Goal: Information Seeking & Learning: Learn about a topic

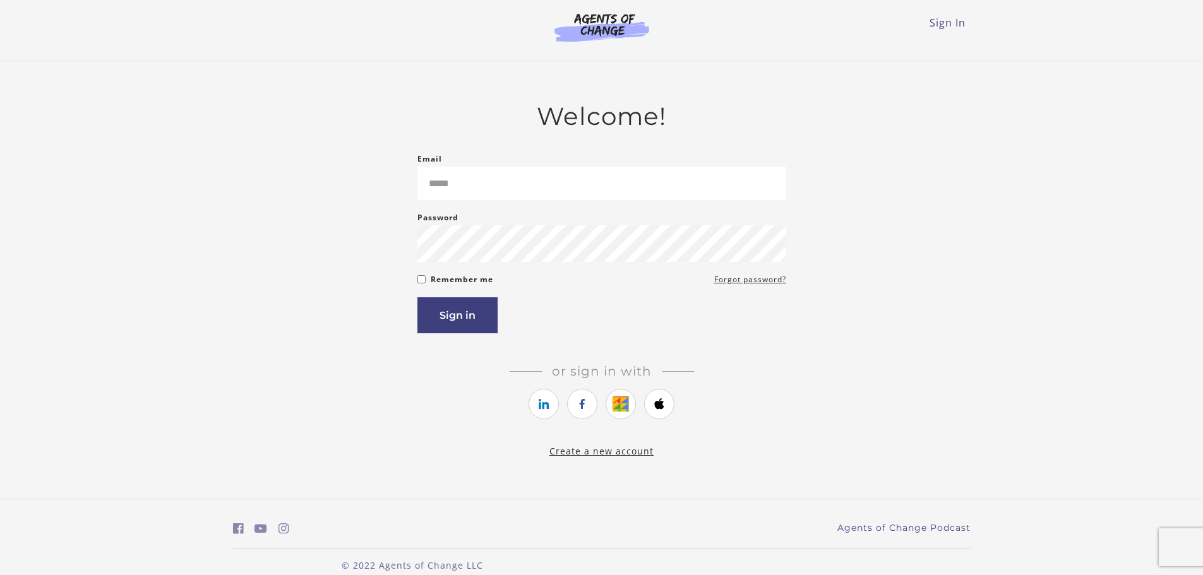
click at [695, 210] on form "Email Please enter a valid email address Password Password must be at least 8 c…" at bounding box center [601, 243] width 369 height 182
click at [614, 423] on li at bounding box center [620, 406] width 30 height 34
click at [616, 407] on icon "https://courses.thinkific.com/users/auth/google?ss%5Breferral%5D=&ss%5Buser_ret…" at bounding box center [621, 403] width 16 height 15
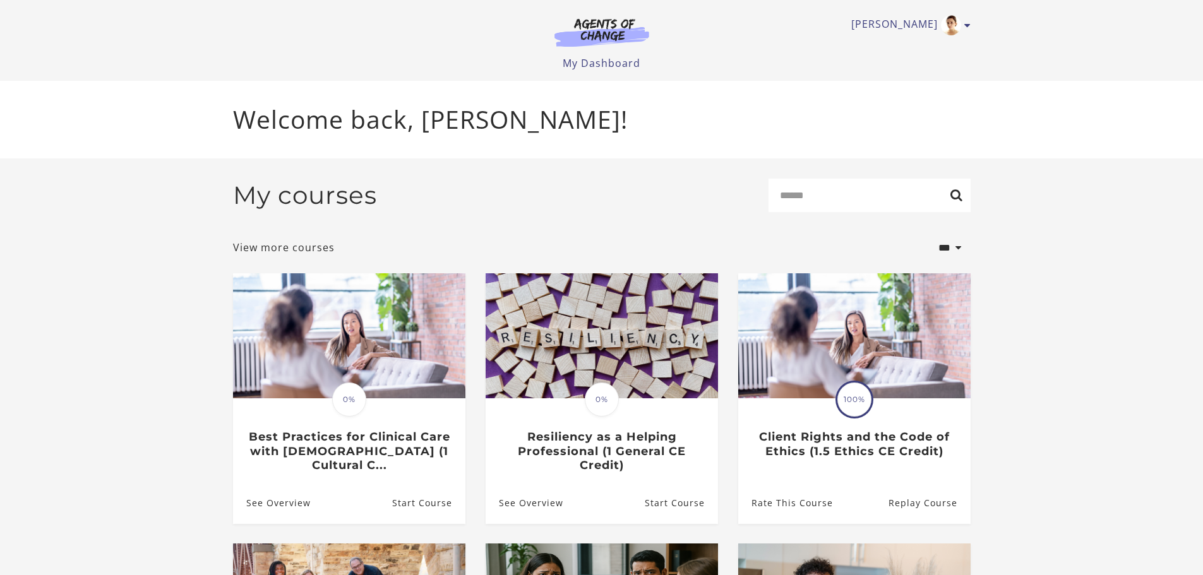
click at [845, 220] on div "My courses Search" at bounding box center [601, 201] width 737 height 44
click at [856, 194] on input "Search" at bounding box center [869, 195] width 202 height 33
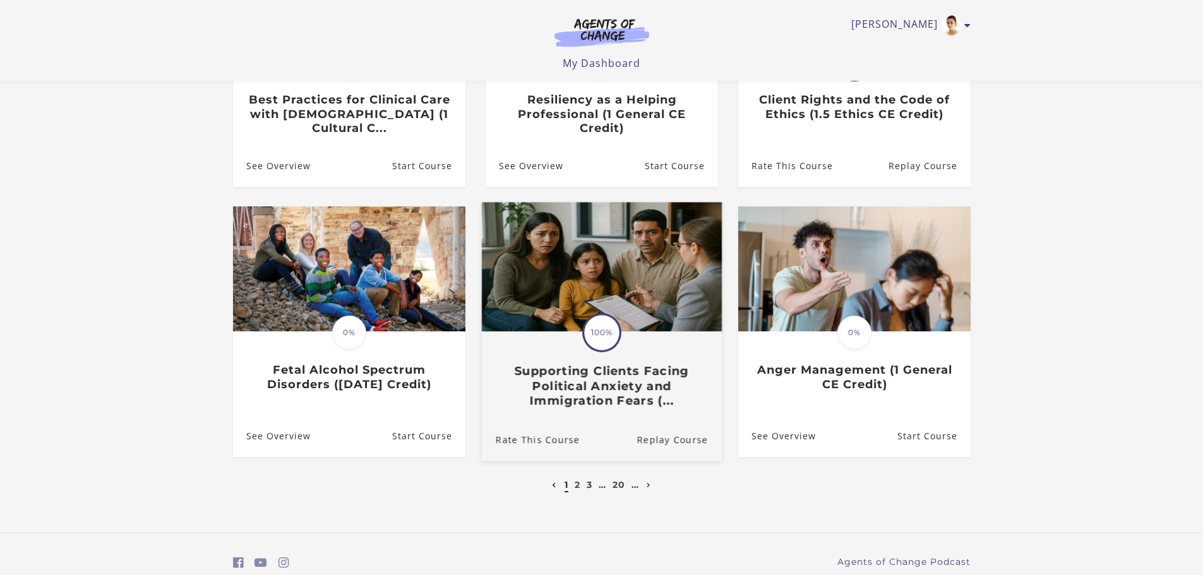
scroll to position [309, 0]
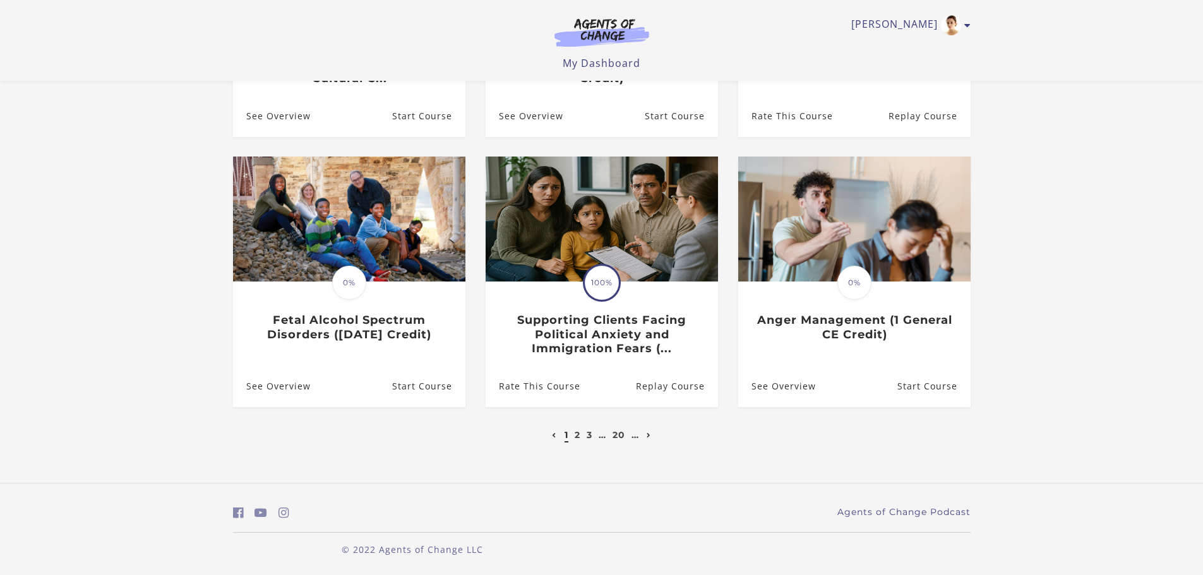
click at [647, 434] on icon "Next page" at bounding box center [649, 435] width 4 height 5
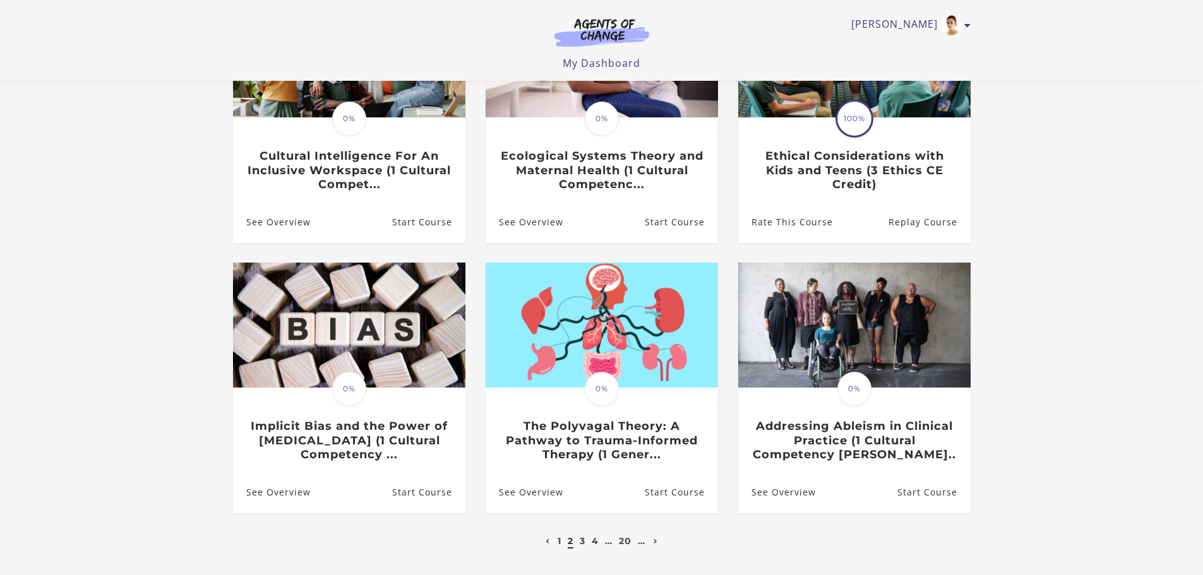
scroll to position [313, 0]
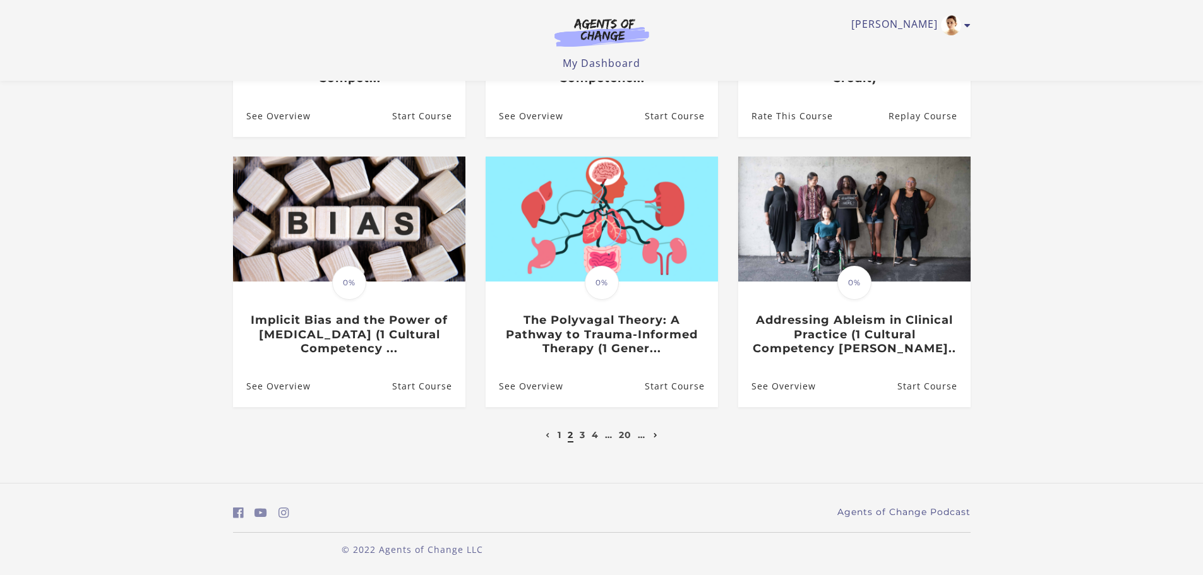
click at [660, 439] on link "Next page" at bounding box center [655, 434] width 11 height 11
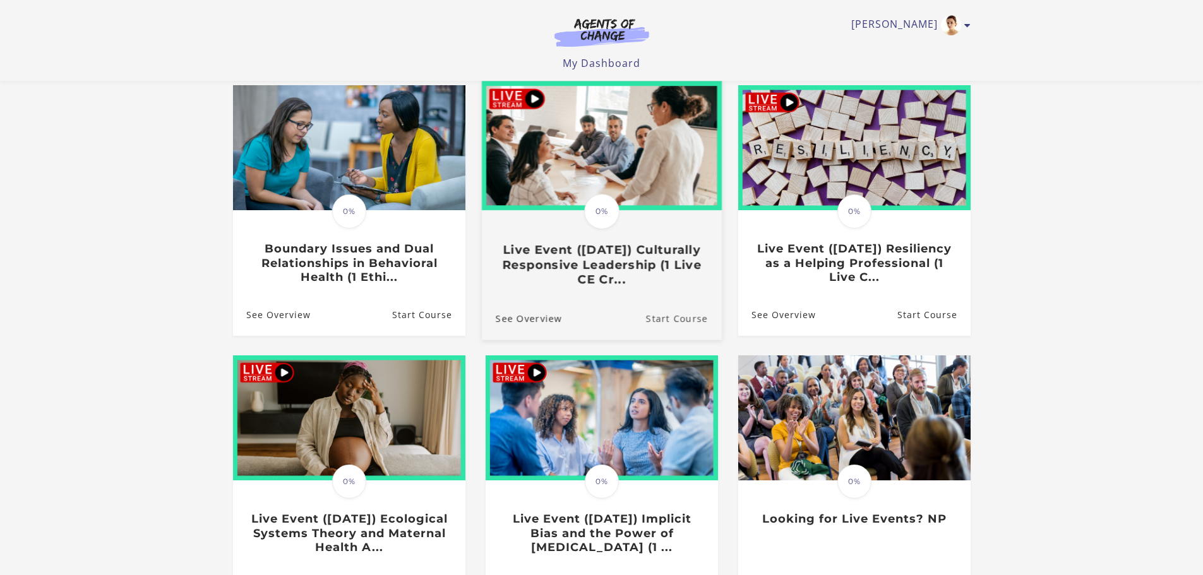
scroll to position [313, 0]
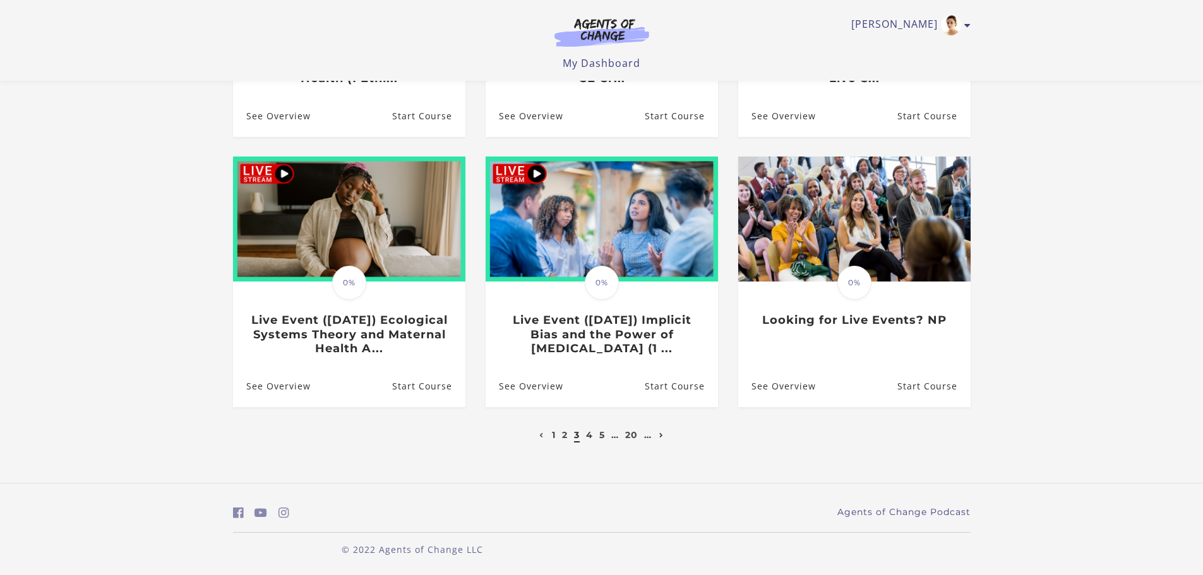
click at [661, 438] on icon "Next page" at bounding box center [661, 435] width 4 height 5
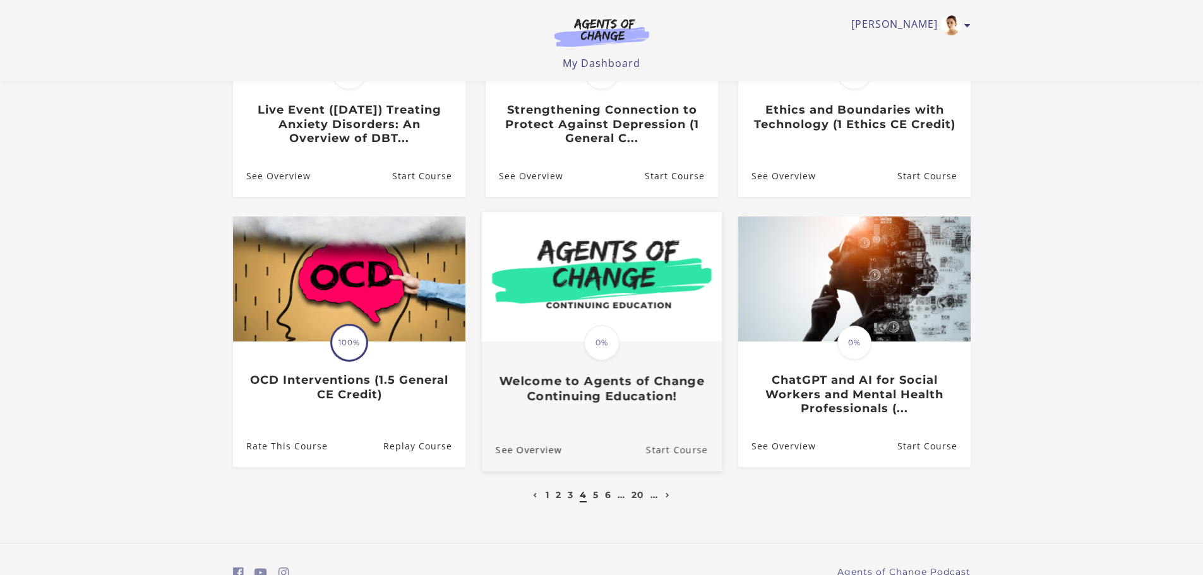
scroll to position [313, 0]
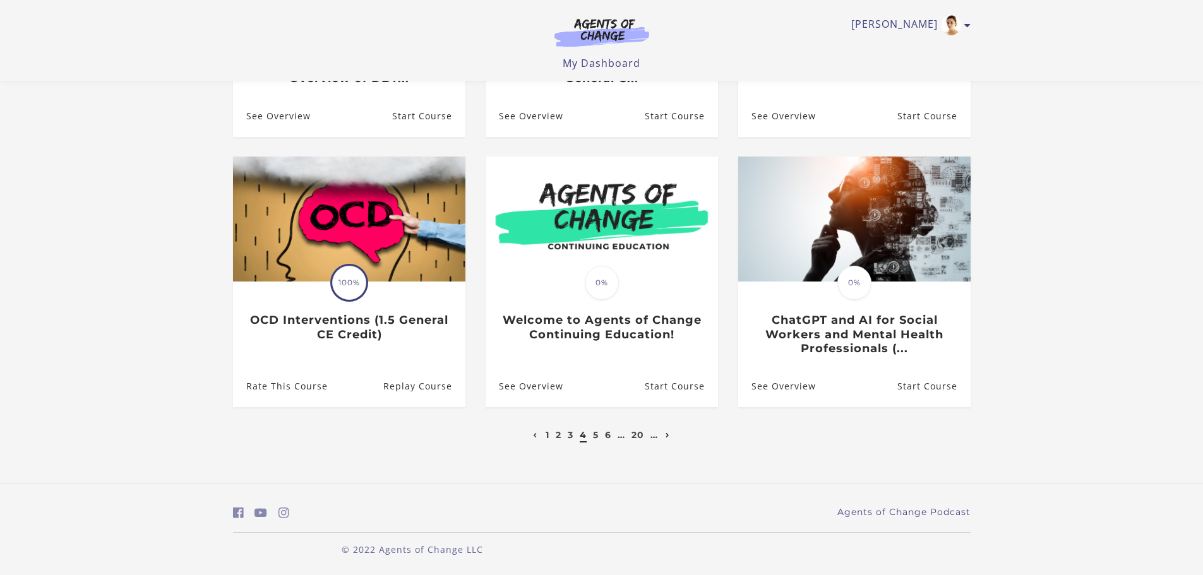
click at [668, 438] on link "Next page" at bounding box center [667, 434] width 11 height 11
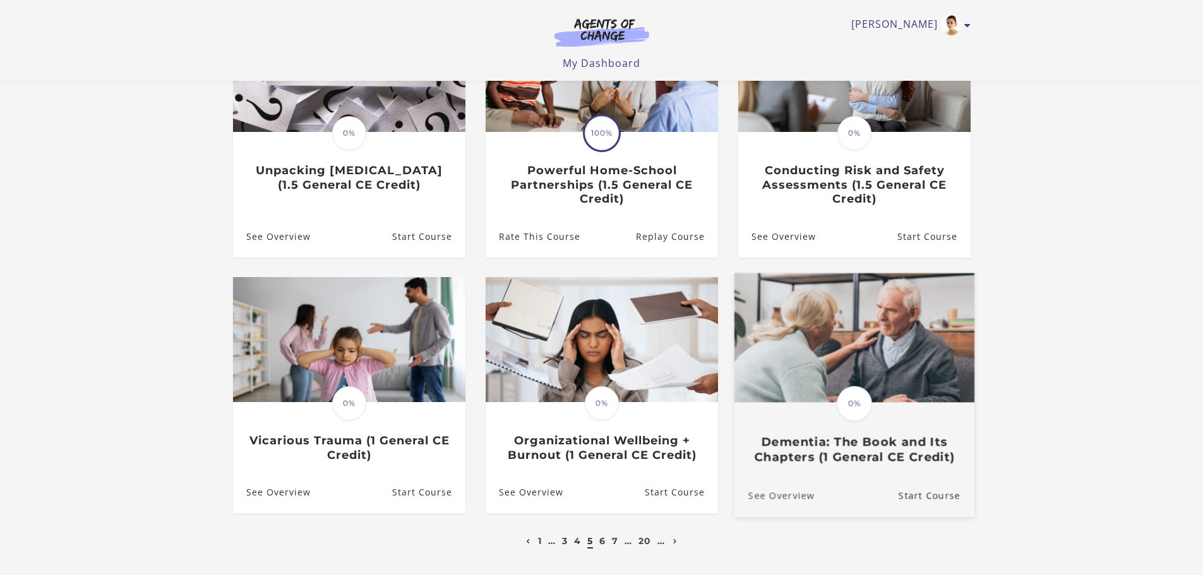
scroll to position [189, 0]
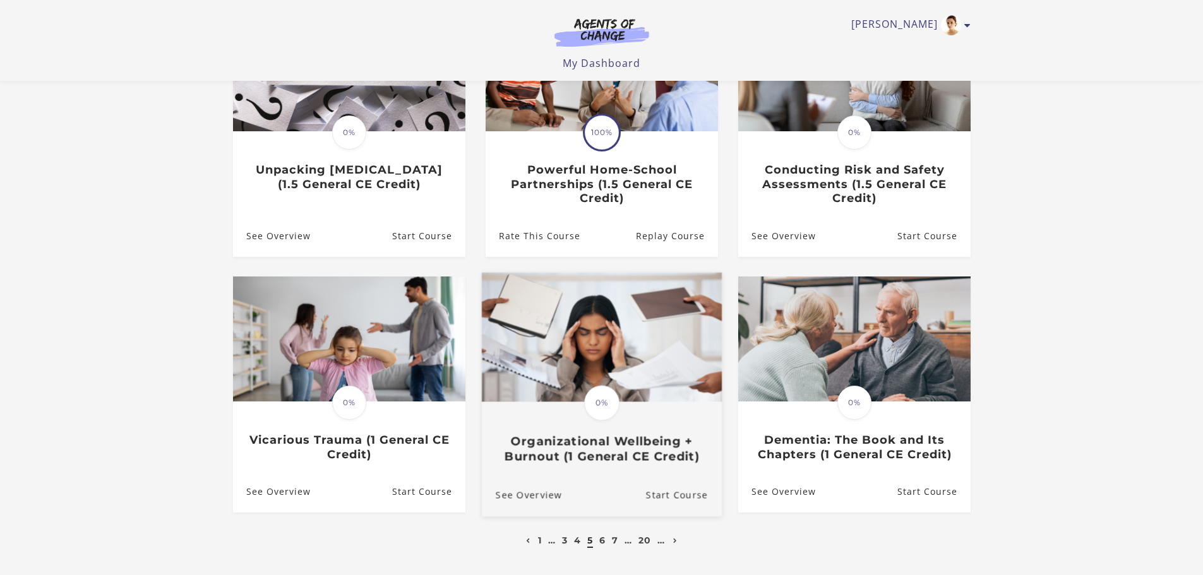
click at [631, 449] on h3 "Organizational Wellbeing + Burnout (1 General CE Credit)" at bounding box center [601, 448] width 212 height 29
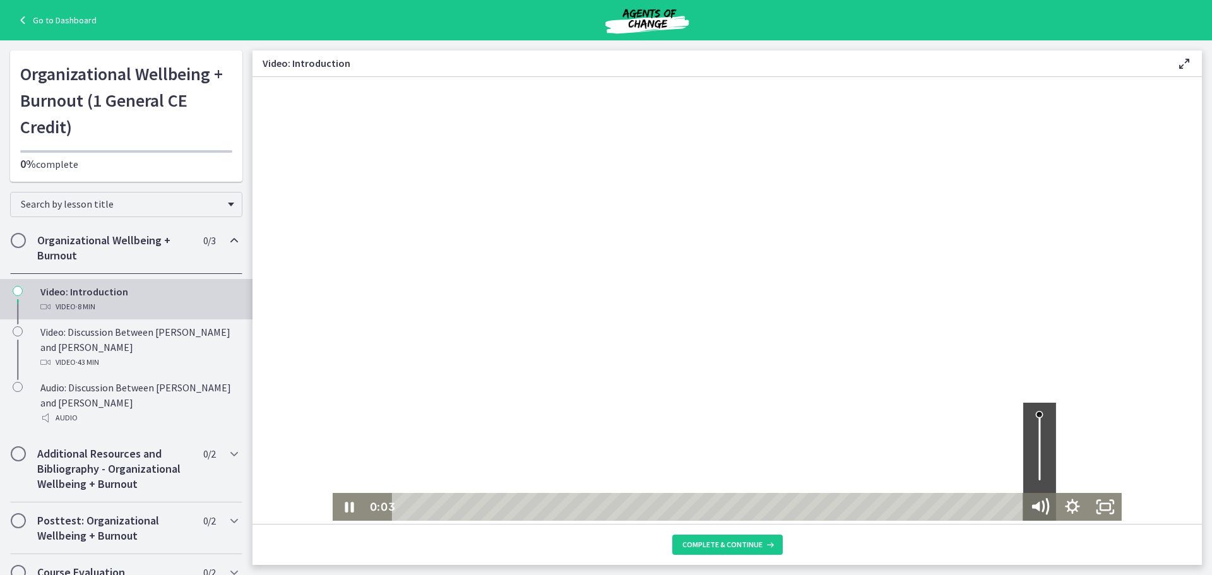
click at [1043, 506] on icon "Mute" at bounding box center [1045, 506] width 5 height 5
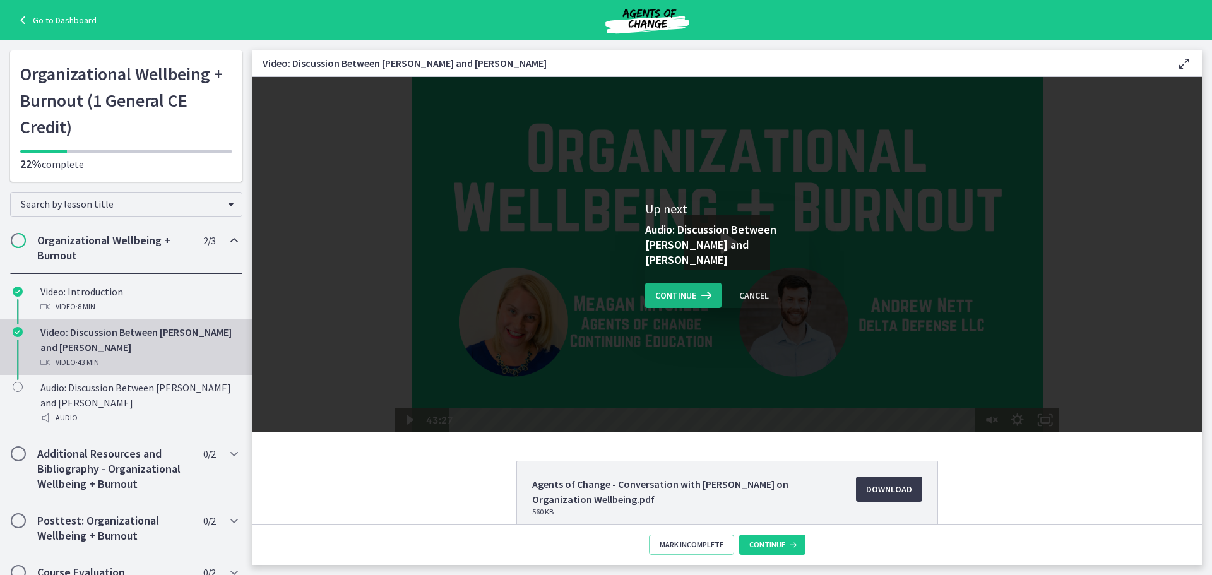
click at [675, 289] on span "Continue" at bounding box center [675, 295] width 41 height 15
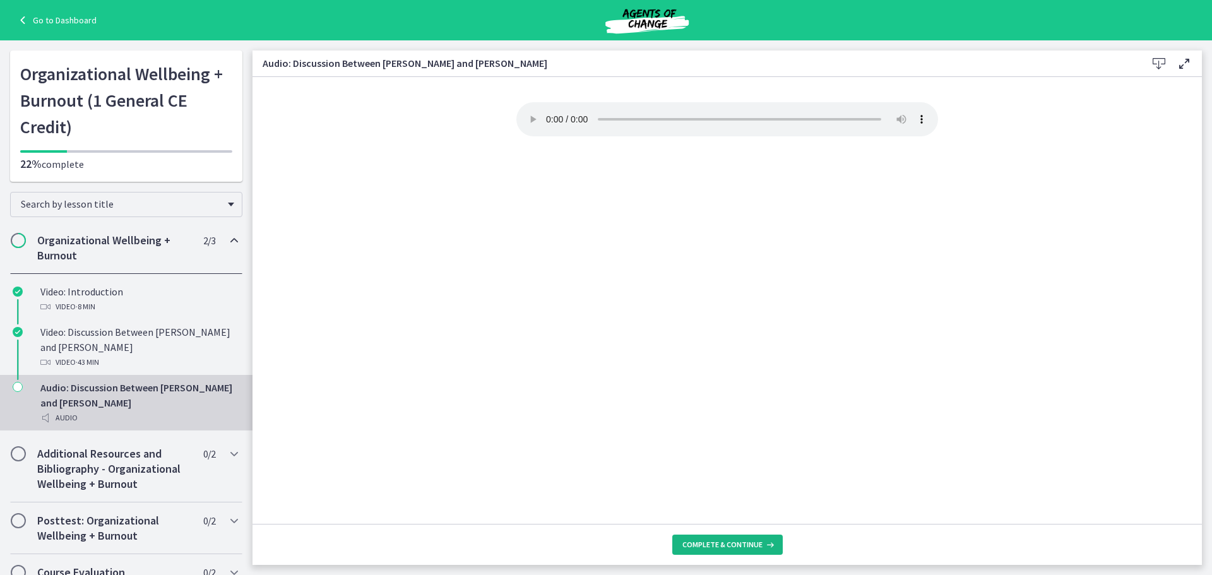
click at [713, 549] on span "Complete & continue" at bounding box center [722, 545] width 80 height 10
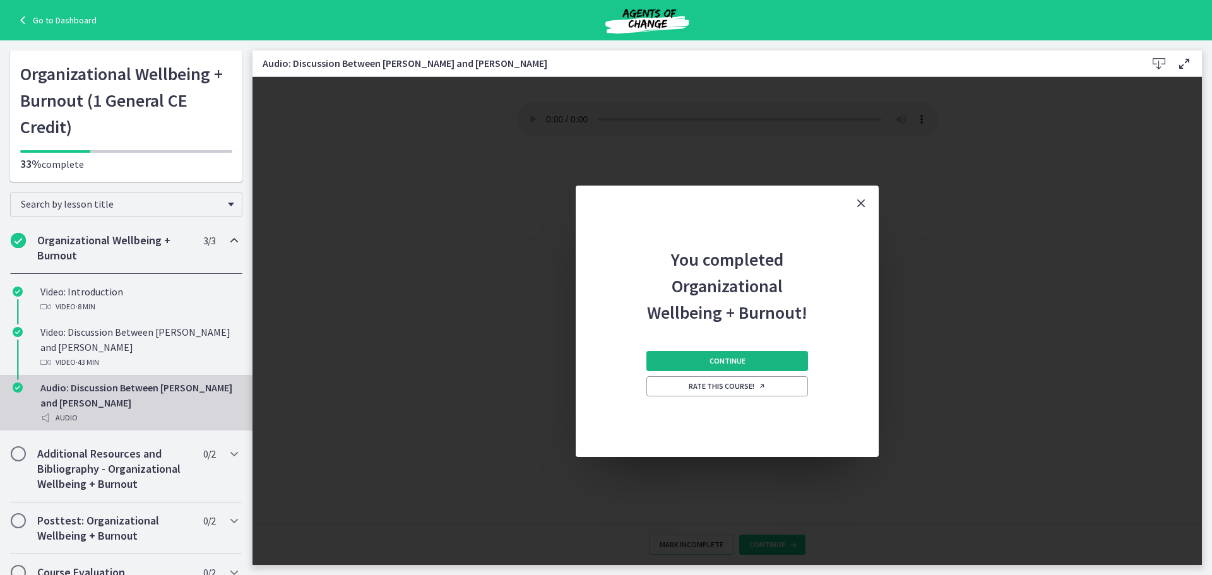
click at [777, 357] on button "Continue" at bounding box center [728, 361] width 162 height 20
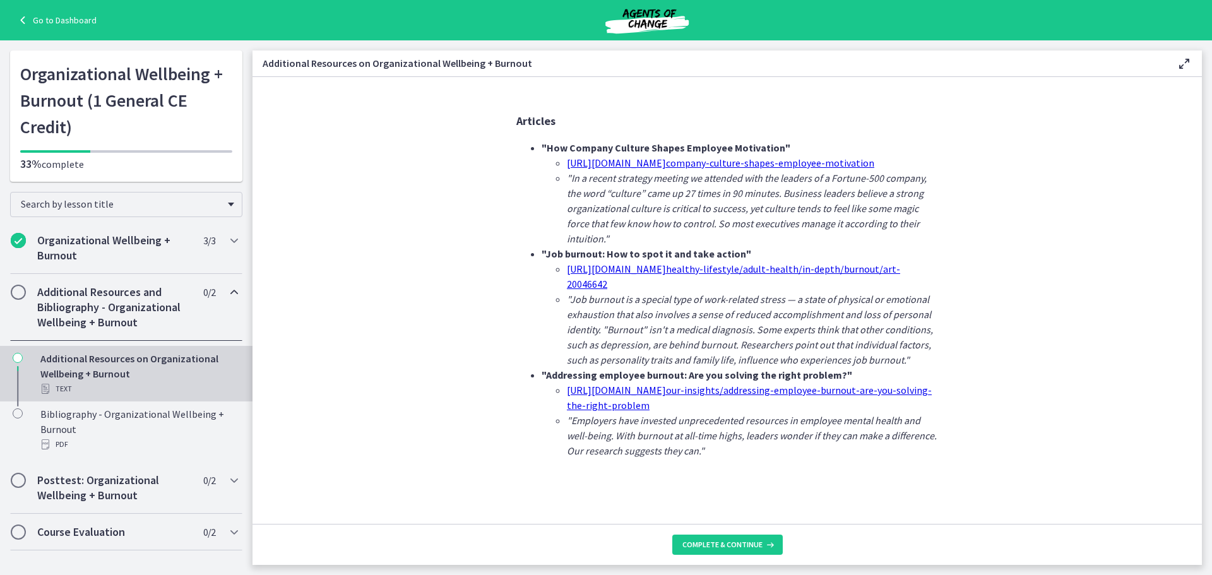
click at [763, 531] on footer "Complete & continue" at bounding box center [728, 544] width 950 height 41
click at [758, 556] on footer "Complete & continue" at bounding box center [728, 544] width 950 height 41
click at [777, 547] on button "Complete & continue" at bounding box center [727, 545] width 110 height 20
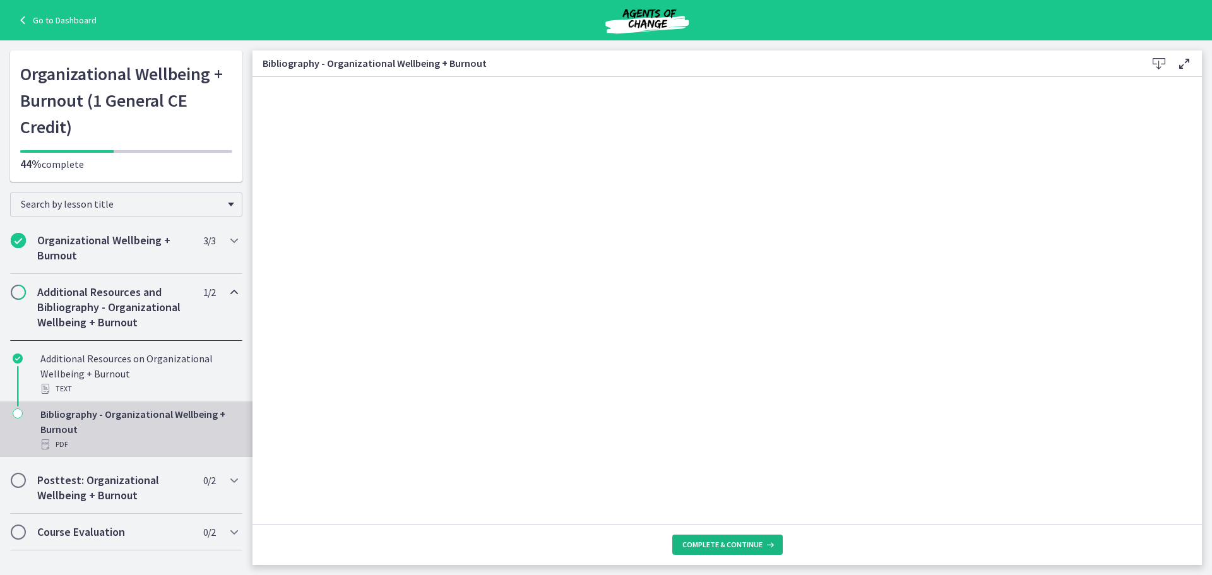
click at [760, 547] on div "Complete & continue" at bounding box center [728, 545] width 93 height 10
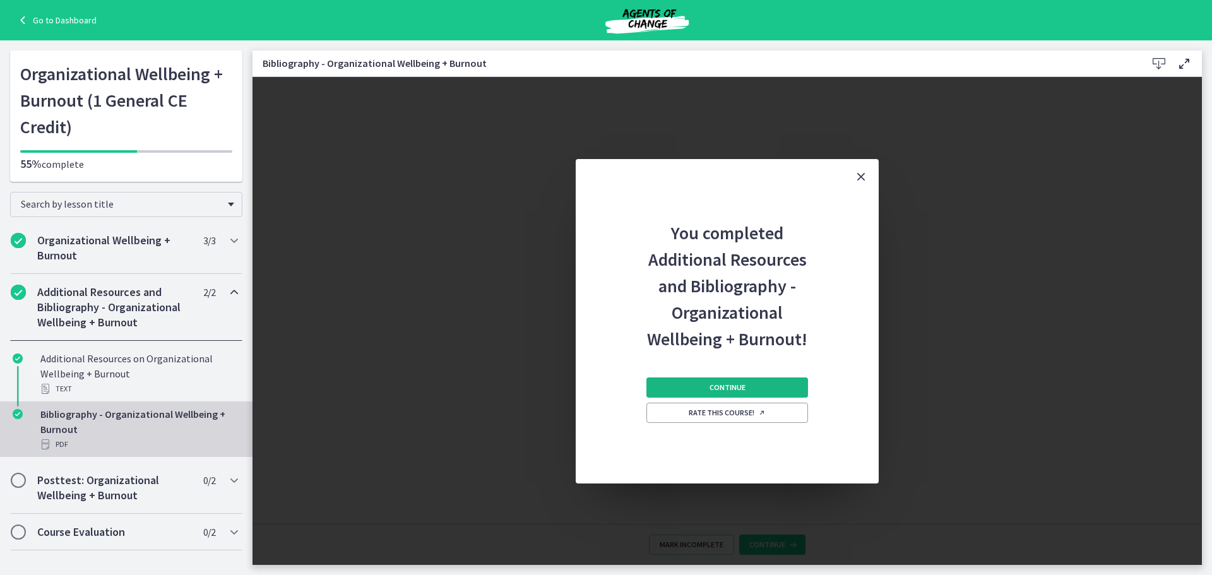
click at [694, 387] on button "Continue" at bounding box center [728, 388] width 162 height 20
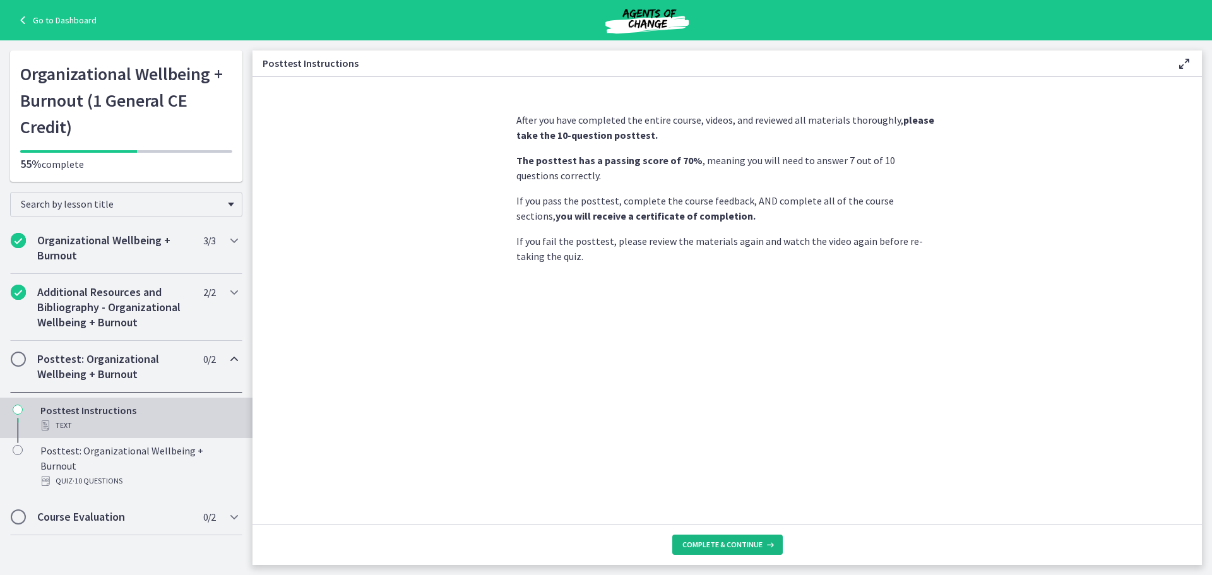
click at [747, 545] on span "Complete & continue" at bounding box center [722, 545] width 80 height 10
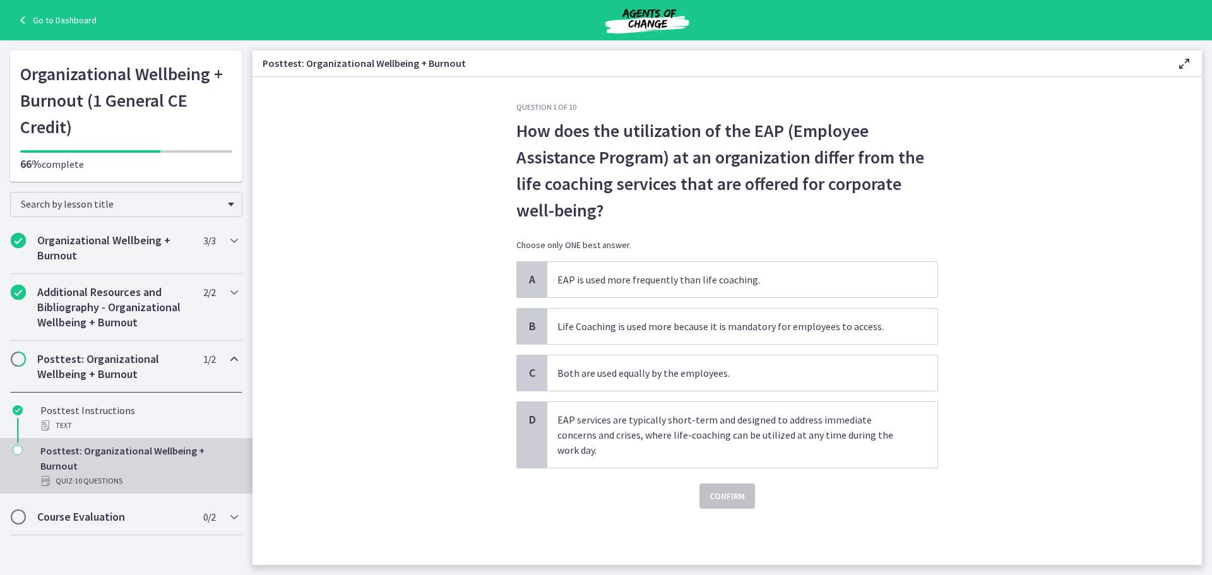
click at [78, 387] on div "Posttest: Organizational Wellbeing + Burnout 1 / 2 Completed" at bounding box center [126, 367] width 232 height 52
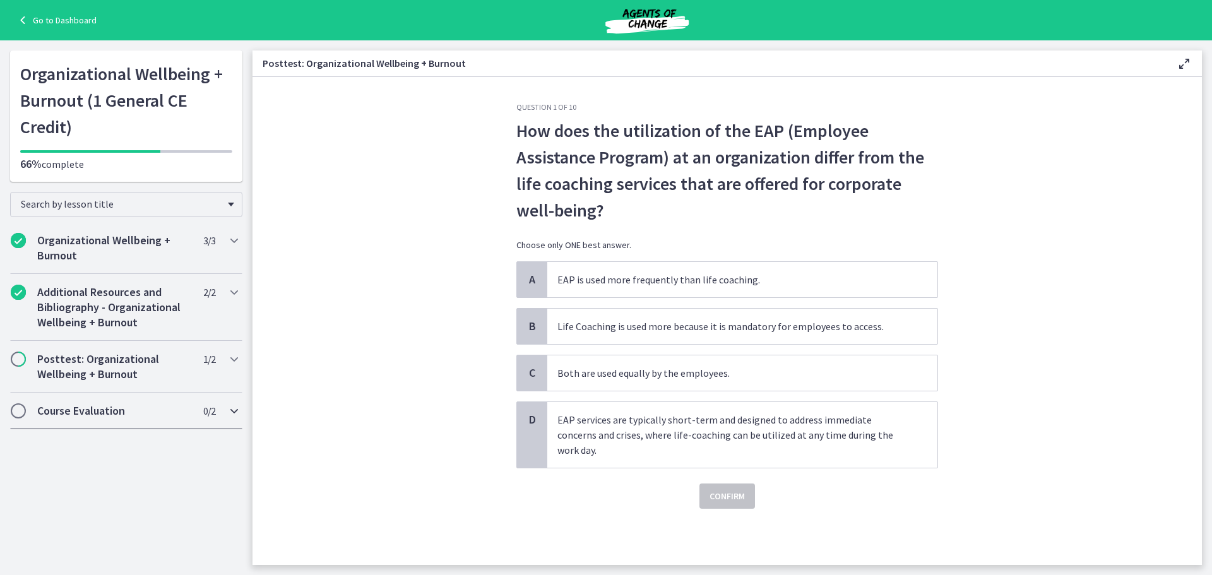
click at [90, 419] on div "Course Evaluation 0 / 2 Completed" at bounding box center [126, 411] width 232 height 37
click at [119, 377] on h2 "Posttest: Organizational Wellbeing + Burnout" at bounding box center [114, 367] width 154 height 30
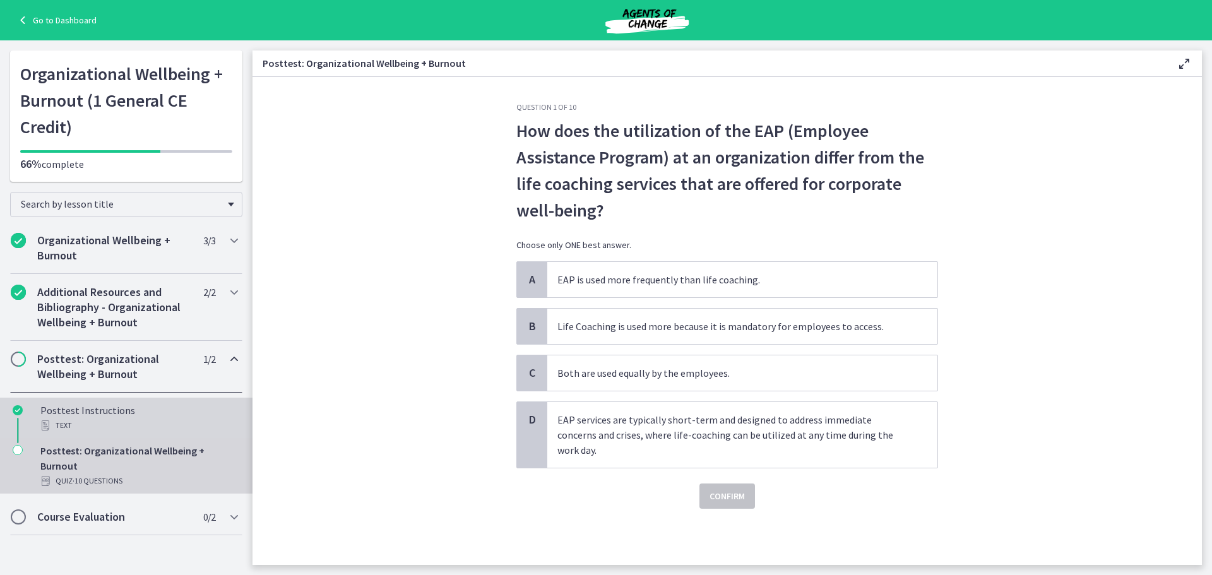
click at [111, 424] on div "Text" at bounding box center [138, 425] width 197 height 15
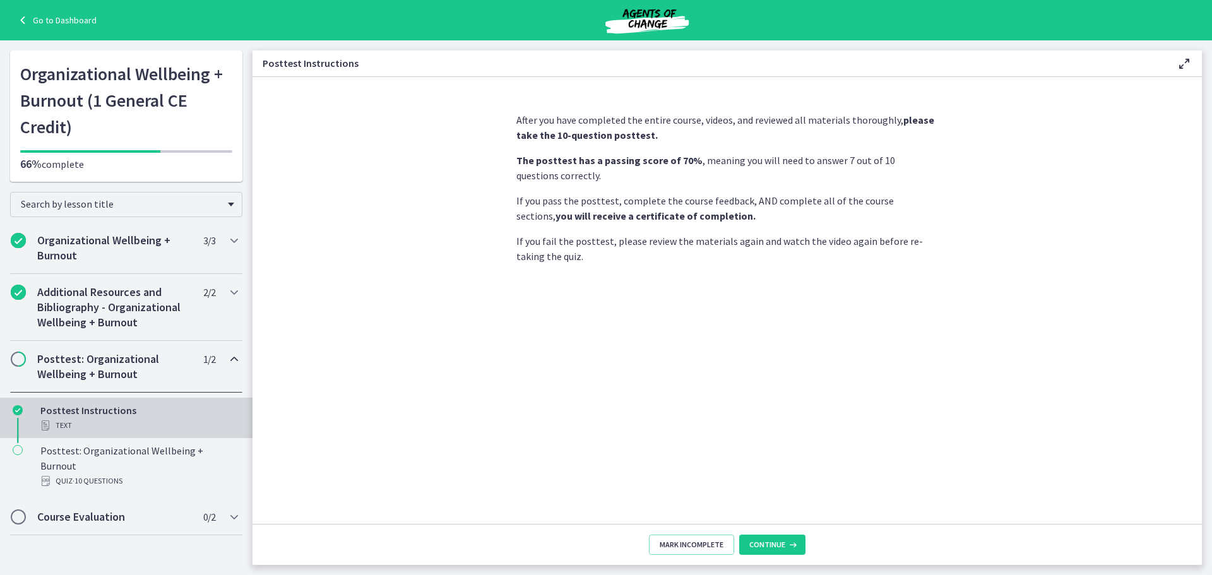
click at [784, 523] on div "After you have completed the entire course, videos, and reviewed all materials …" at bounding box center [727, 313] width 442 height 422
click at [780, 539] on button "Continue" at bounding box center [772, 545] width 66 height 20
